Goal: Information Seeking & Learning: Learn about a topic

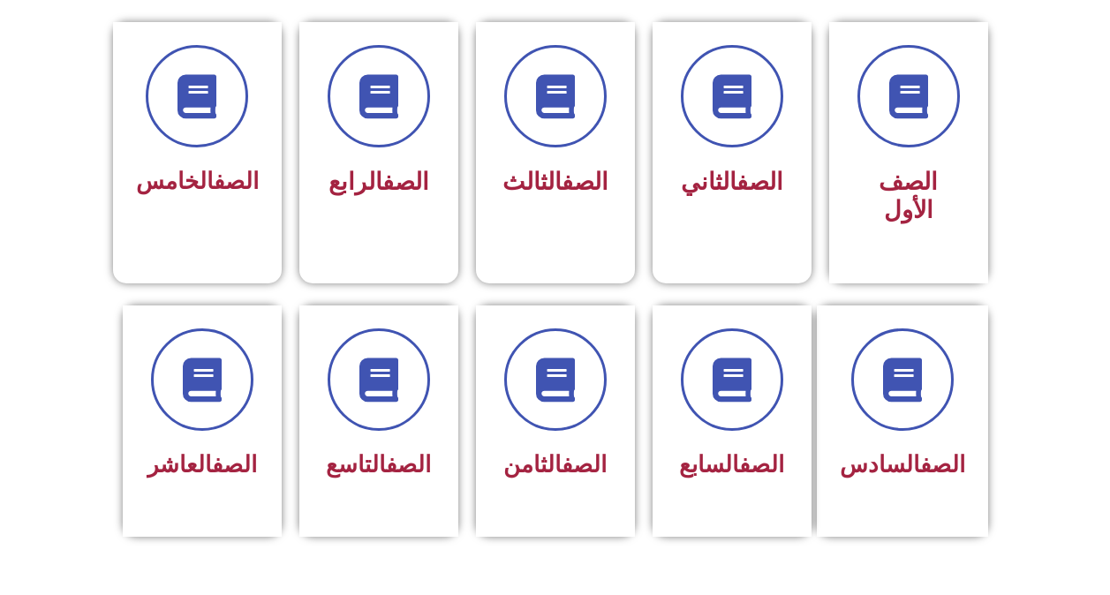
scroll to position [530, 0]
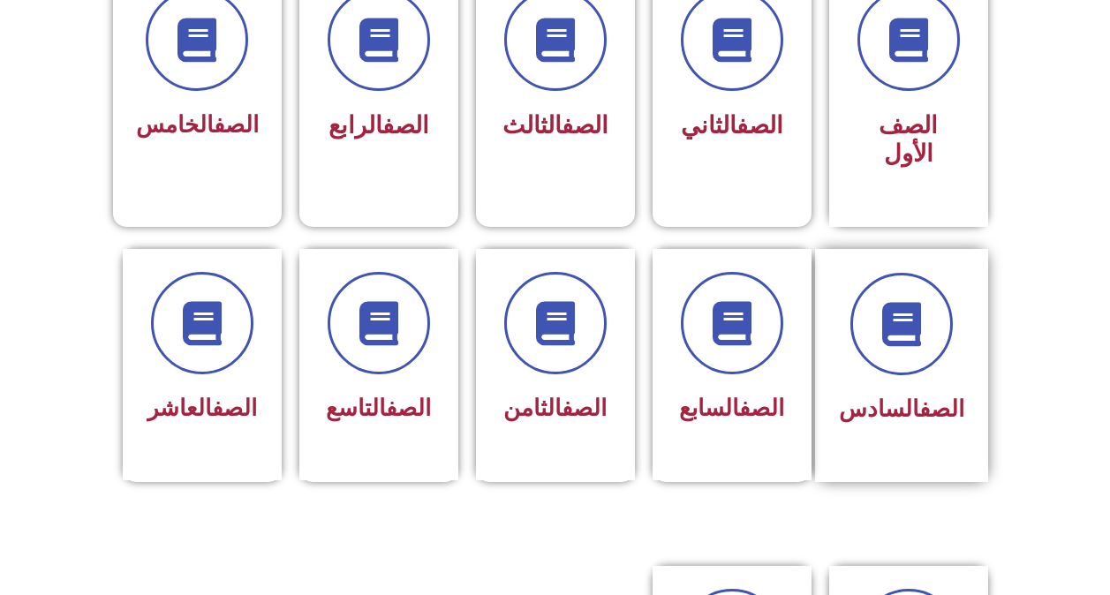
click at [889, 396] on span "الصف السادس" at bounding box center [901, 409] width 125 height 26
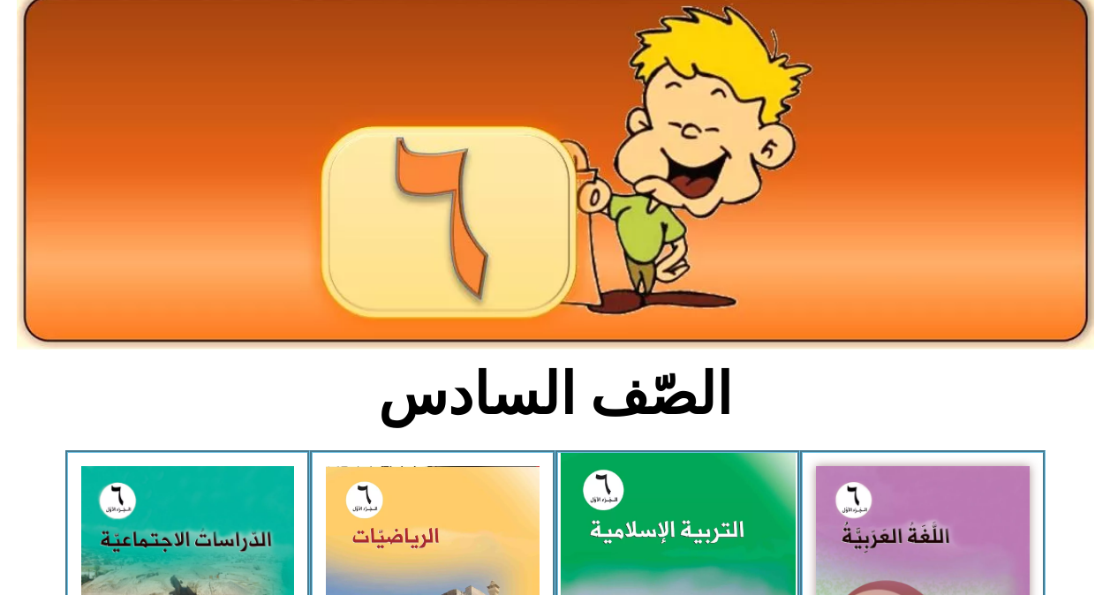
scroll to position [265, 0]
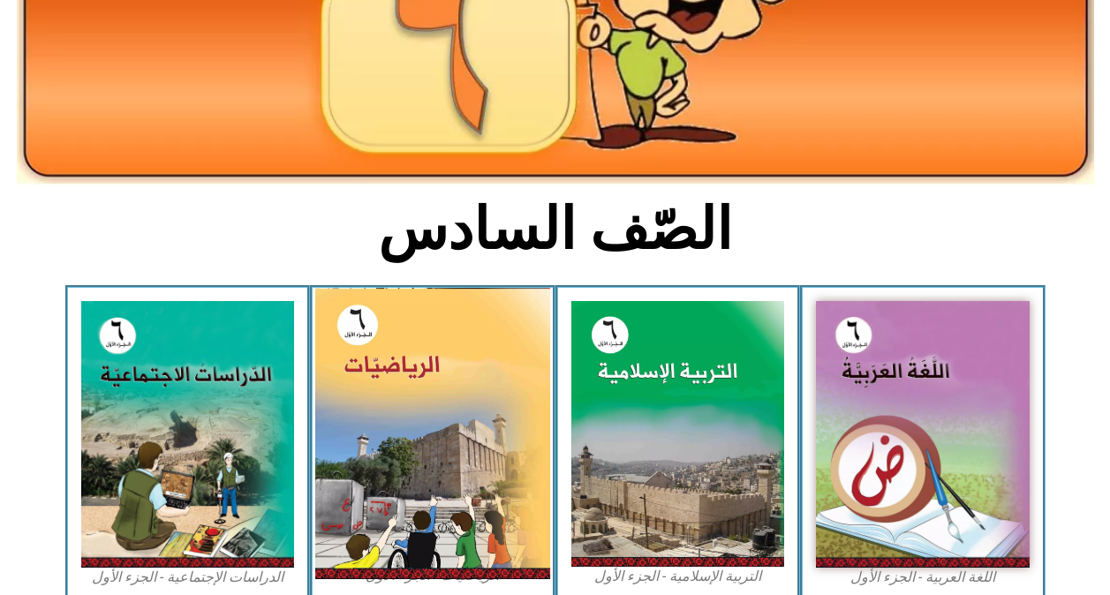
click at [450, 479] on img at bounding box center [432, 433] width 235 height 291
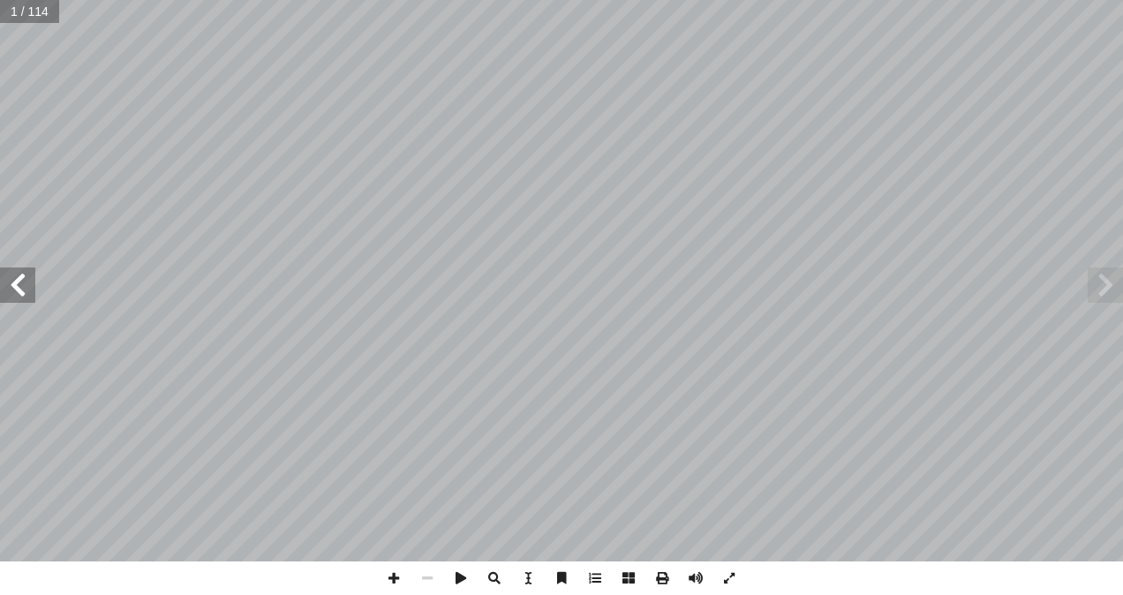
click at [14, 286] on span at bounding box center [17, 285] width 35 height 35
click at [15, 286] on span at bounding box center [17, 285] width 35 height 35
click at [22, 292] on span at bounding box center [17, 285] width 35 height 35
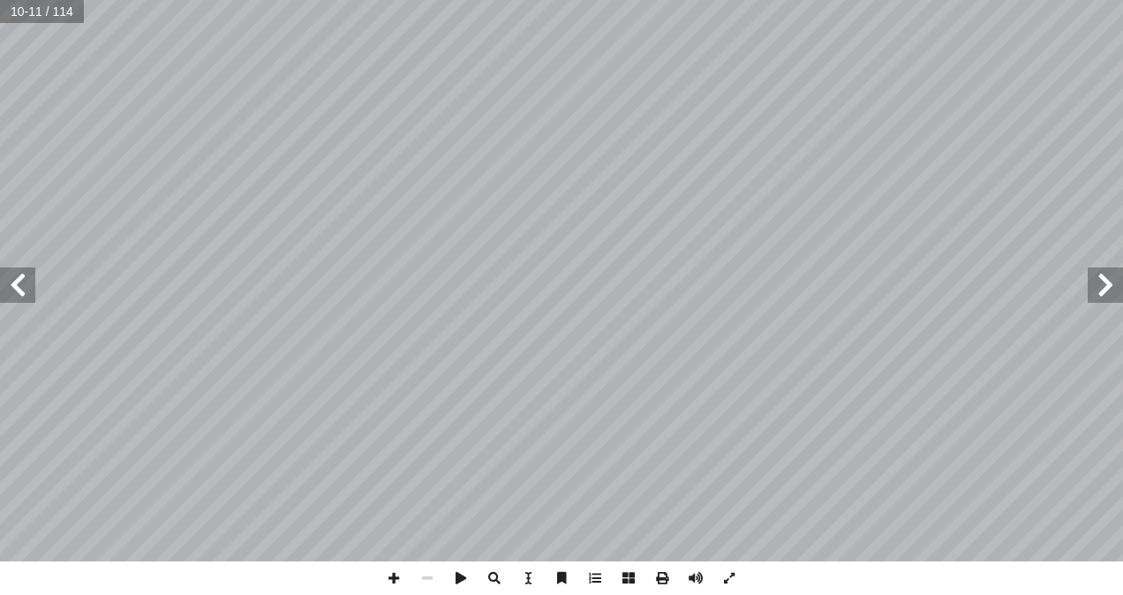
click at [19, 283] on span at bounding box center [17, 285] width 35 height 35
click at [390, 574] on span at bounding box center [394, 579] width 34 height 34
click at [395, 580] on span at bounding box center [394, 579] width 34 height 34
click at [387, 573] on span at bounding box center [394, 579] width 34 height 34
click at [395, 579] on span at bounding box center [394, 579] width 34 height 34
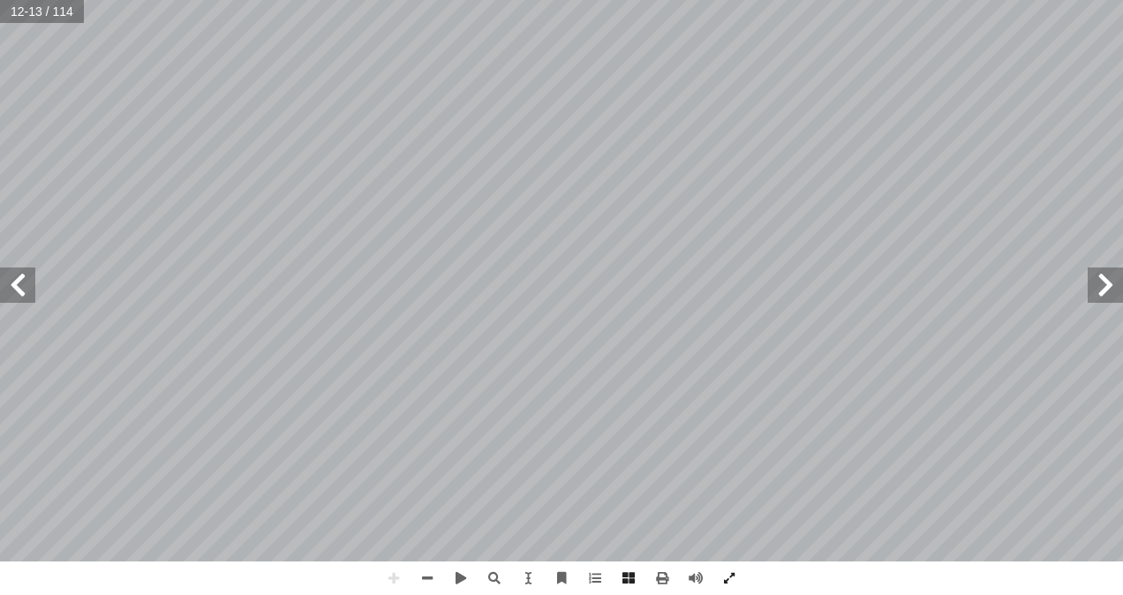
click at [1047, 0] on html "الصفحة الرئيسية الصف الأول الصف الثاني الصف الثالث الصف الرابع الصف الخامس الصف…" at bounding box center [561, 80] width 1123 height 161
